Goal: Task Accomplishment & Management: Manage account settings

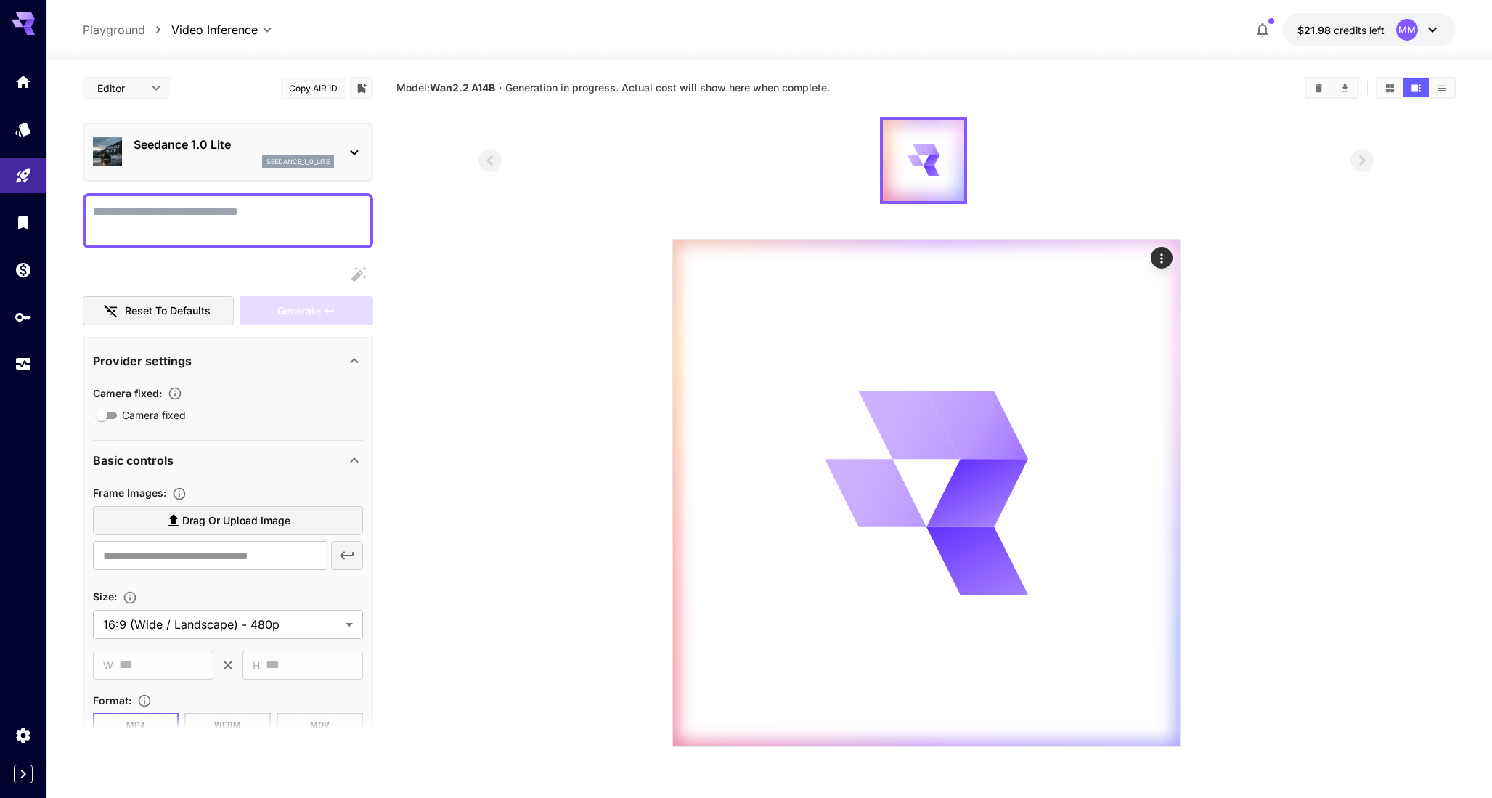
click at [469, 170] on section at bounding box center [925, 432] width 1059 height 630
click at [499, 199] on div at bounding box center [925, 160] width 895 height 87
click at [36, 317] on link at bounding box center [23, 317] width 46 height 36
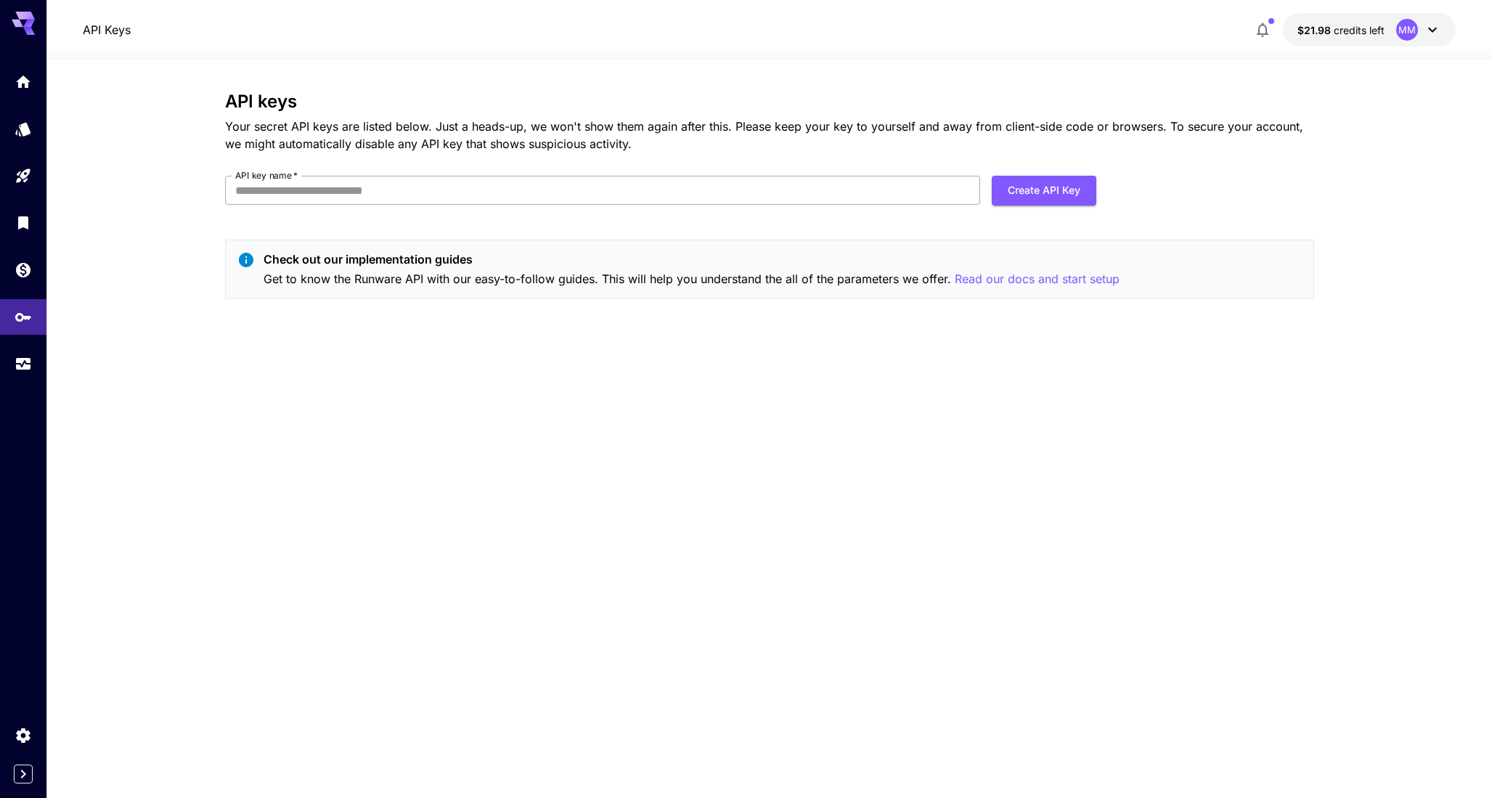
click at [774, 200] on input "API key name   *" at bounding box center [602, 190] width 755 height 29
type input "*"
type input "*********"
click at [1031, 195] on button "Create API Key" at bounding box center [1044, 191] width 105 height 30
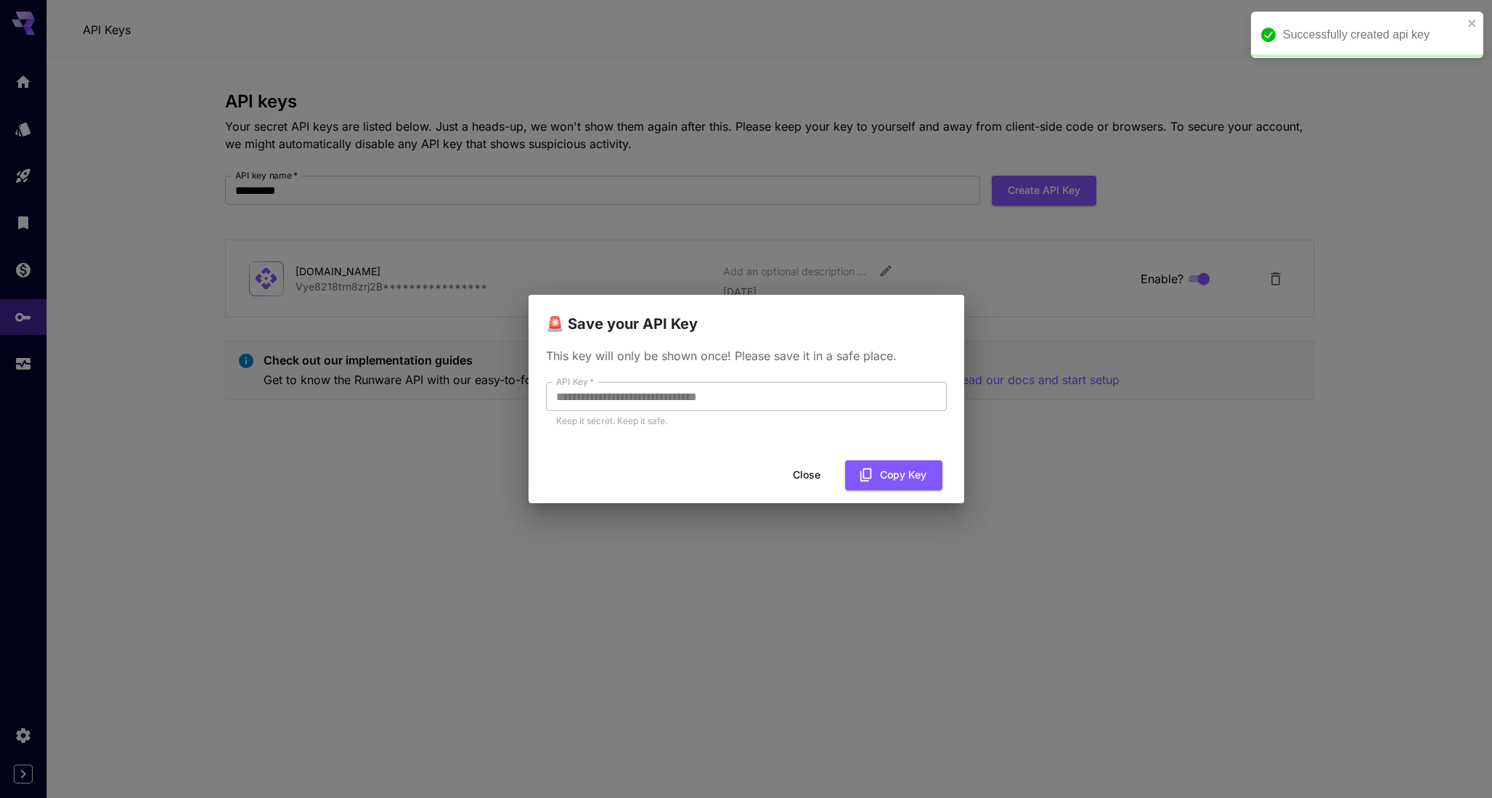
click at [871, 459] on div "Close Copy Key" at bounding box center [746, 474] width 436 height 41
click at [888, 473] on button "Copy Key" at bounding box center [893, 475] width 97 height 30
click at [891, 478] on button "Copy Key" at bounding box center [893, 475] width 97 height 30
click at [822, 478] on button "Close" at bounding box center [817, 475] width 65 height 30
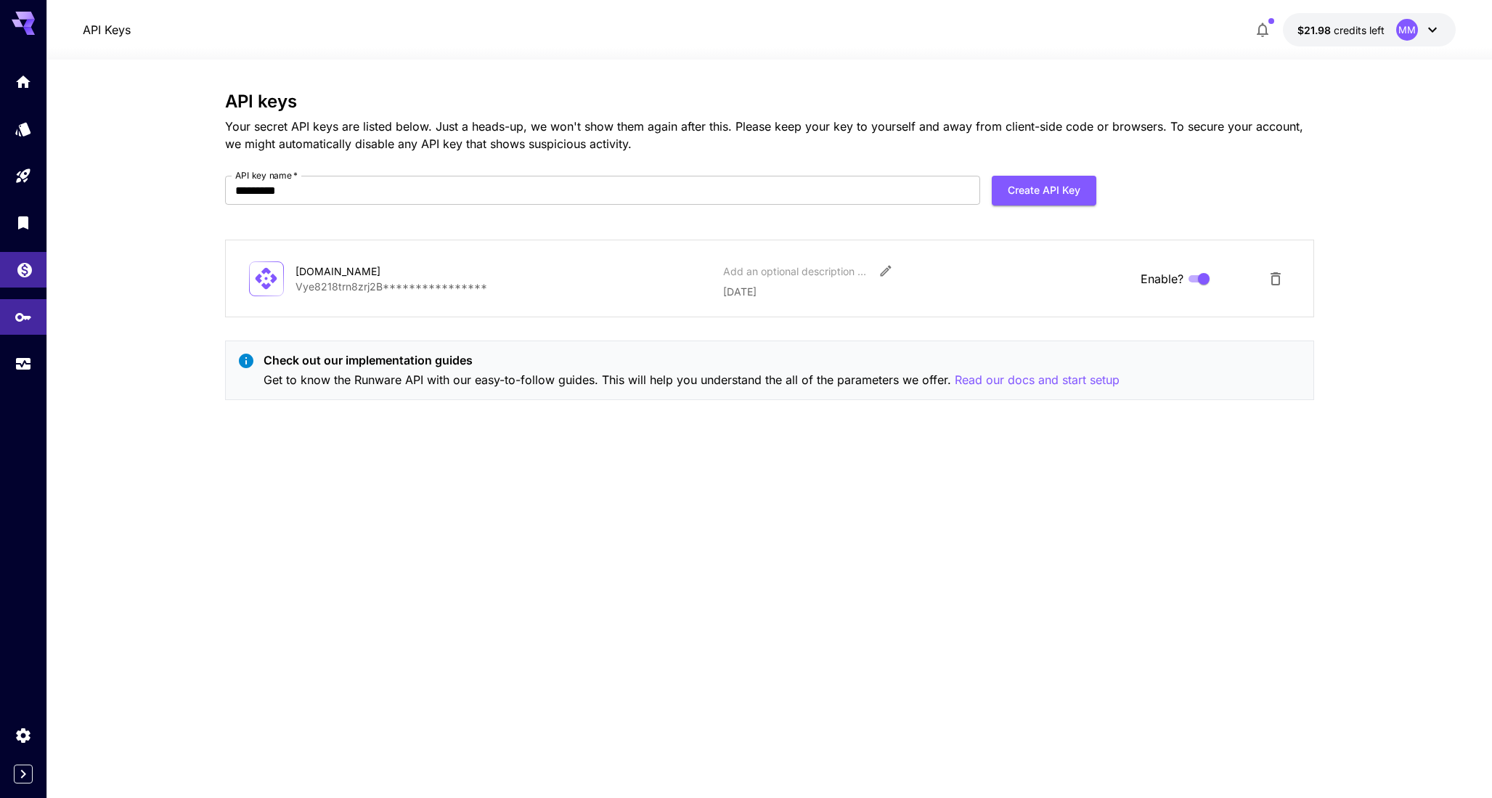
click at [25, 279] on body "**********" at bounding box center [746, 399] width 1492 height 798
click at [15, 272] on link at bounding box center [23, 270] width 46 height 36
